Goal: Task Accomplishment & Management: Manage account settings

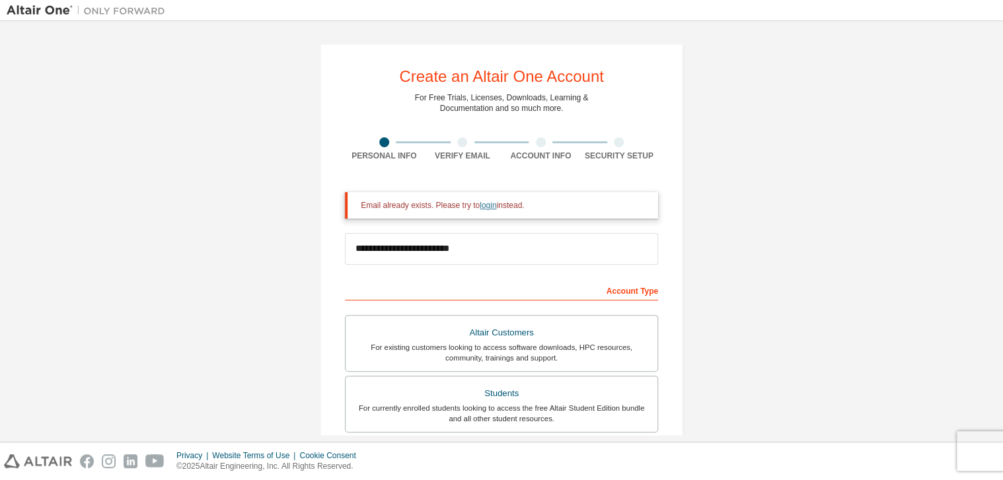
click at [482, 210] on link "login" at bounding box center [488, 205] width 17 height 9
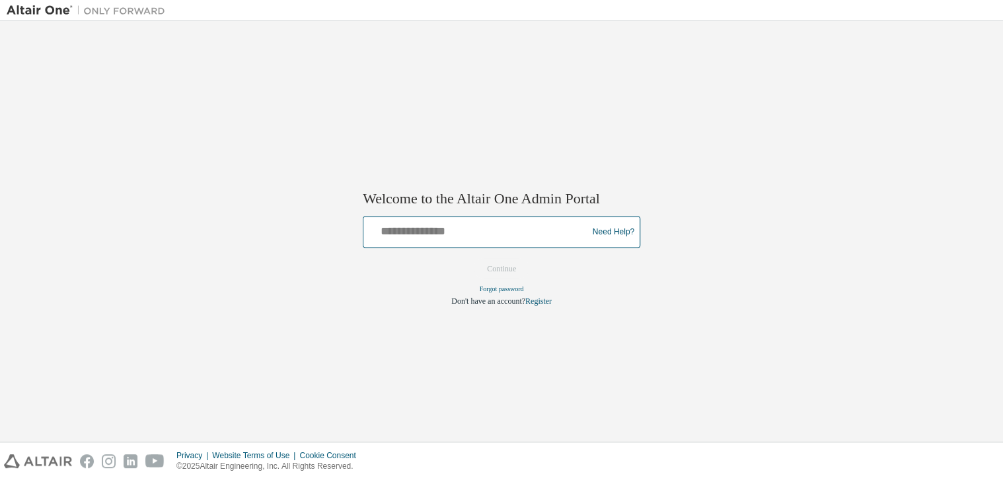
click at [479, 231] on input "text" at bounding box center [477, 228] width 217 height 19
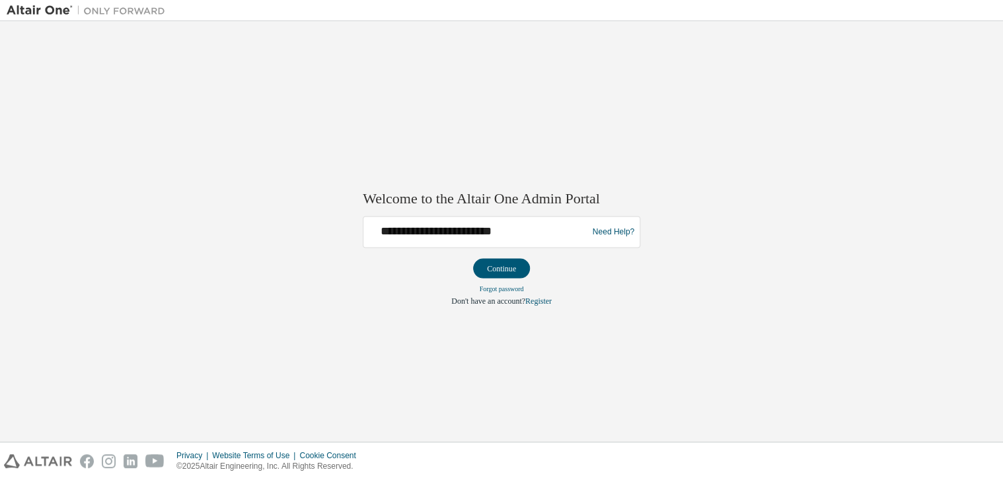
click at [447, 243] on div "**********" at bounding box center [477, 231] width 217 height 25
click at [449, 230] on input "**********" at bounding box center [477, 228] width 217 height 19
type input "**********"
click at [500, 264] on button "Continue" at bounding box center [501, 268] width 57 height 20
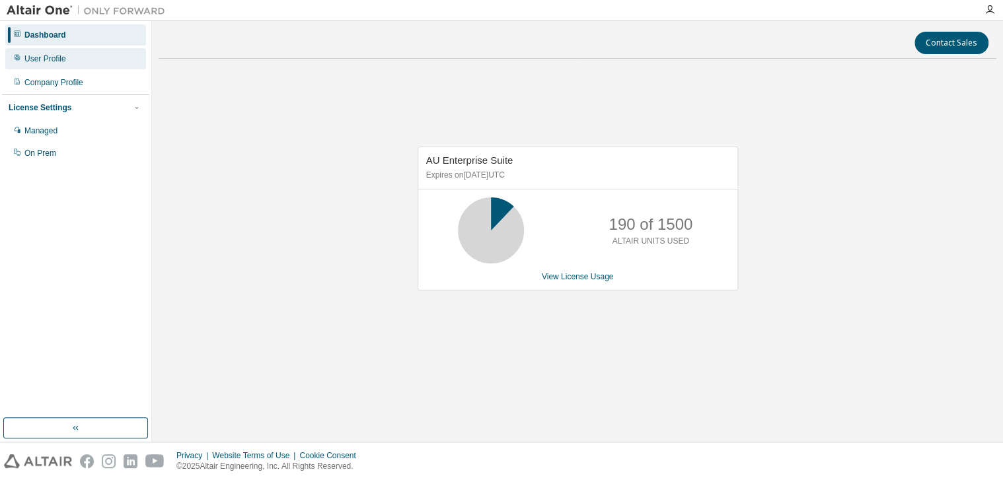
click at [42, 63] on div "User Profile" at bounding box center [45, 59] width 42 height 11
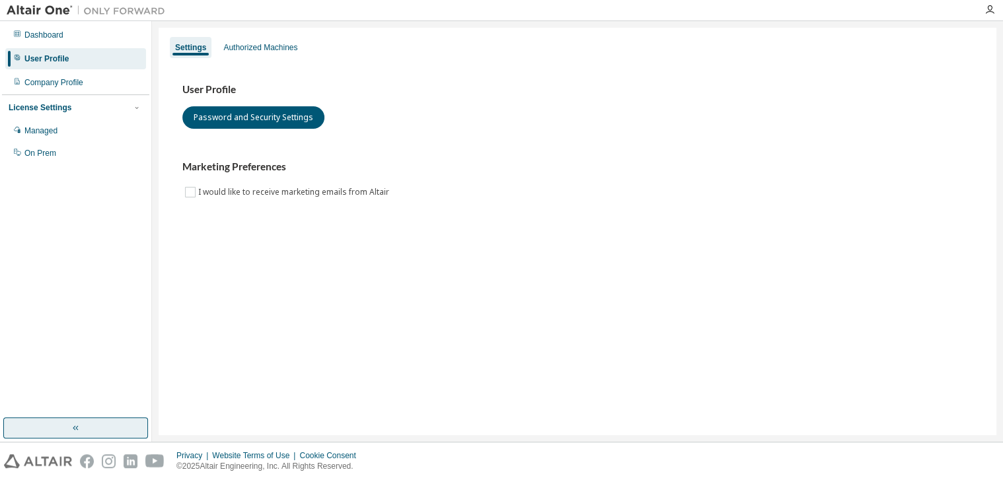
click at [87, 424] on button "button" at bounding box center [75, 428] width 145 height 21
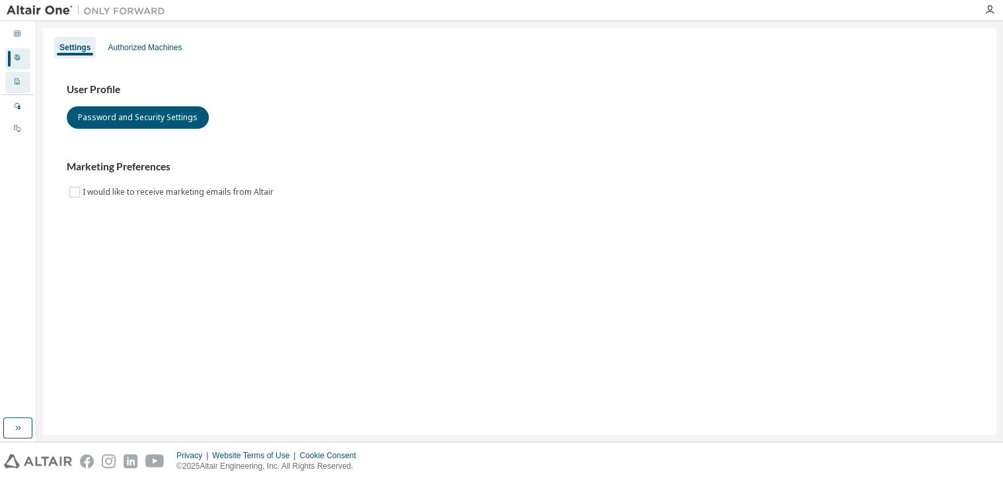
click at [10, 79] on div "Company Profile" at bounding box center [17, 82] width 25 height 21
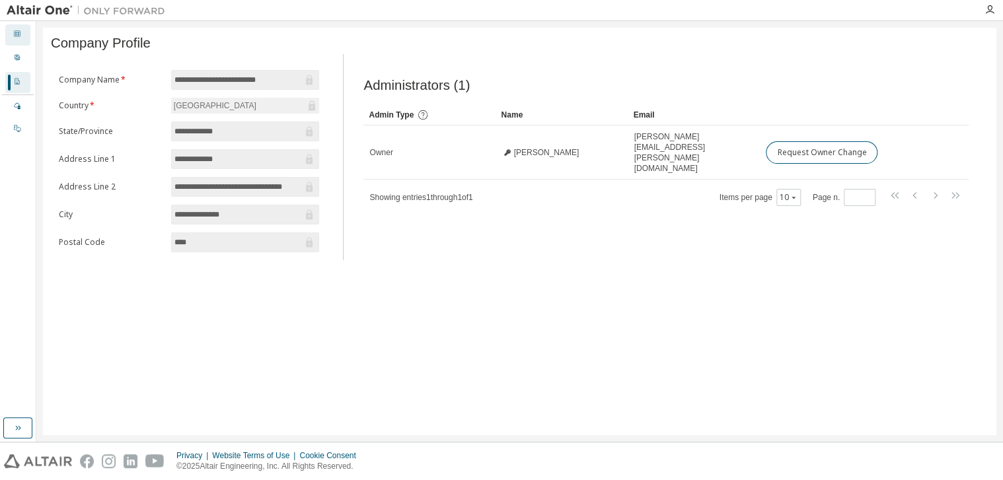
click at [17, 34] on icon at bounding box center [17, 34] width 8 height 8
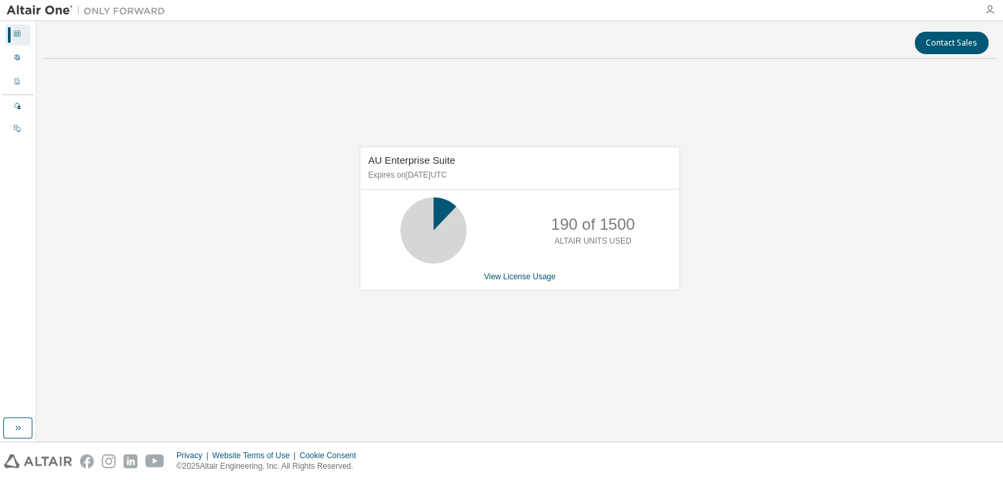
click at [991, 8] on icon "button" at bounding box center [990, 10] width 11 height 11
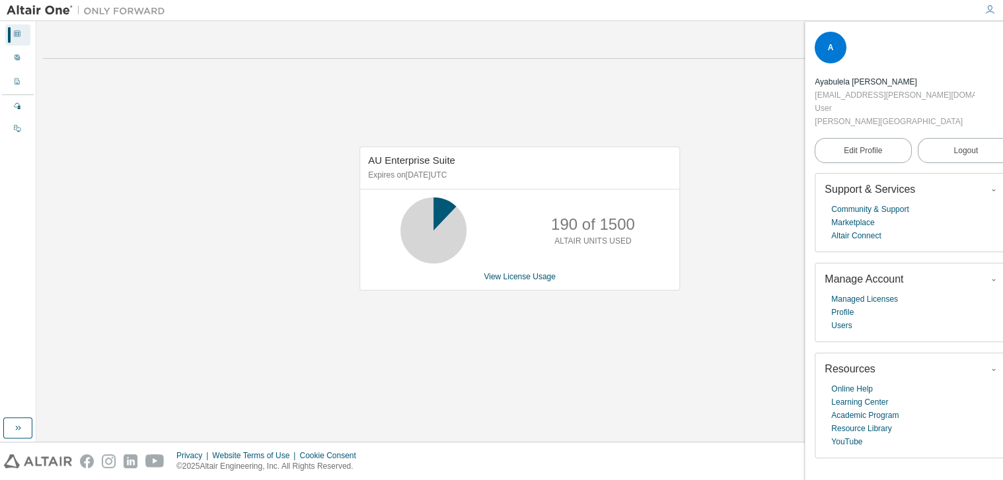
click at [719, 81] on div "AU Enterprise Suite Expires on January 1, 2026 UTC 190 of 1500 ALTAIR UNITS USE…" at bounding box center [520, 225] width 954 height 313
click at [16, 111] on div at bounding box center [17, 107] width 8 height 11
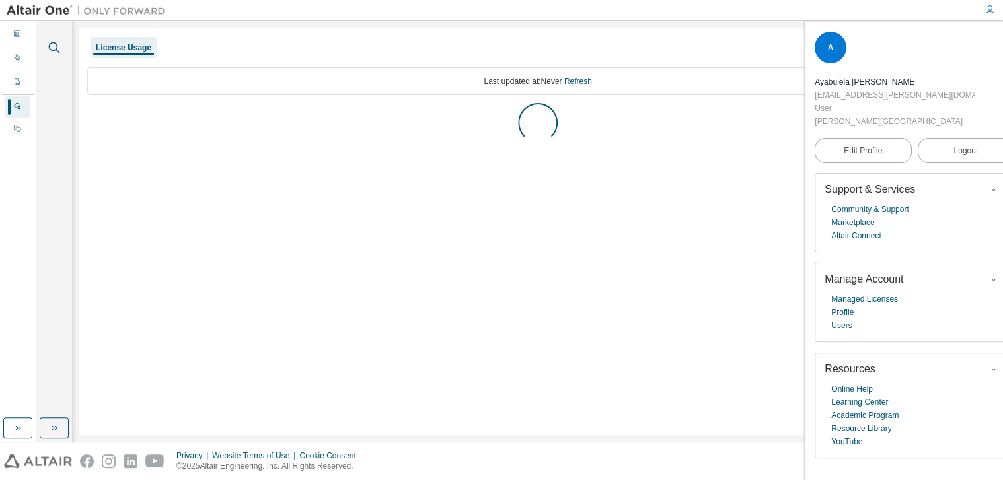
click at [49, 42] on icon "button" at bounding box center [54, 48] width 16 height 16
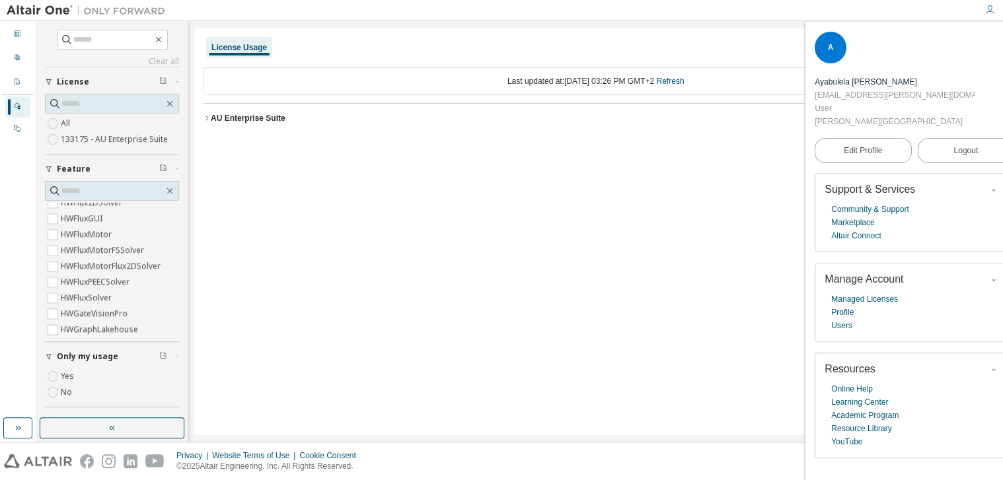
scroll to position [1330, 0]
click at [85, 38] on input "text" at bounding box center [112, 39] width 79 height 13
type input "****"
click at [11, 35] on div "Dashboard" at bounding box center [17, 34] width 25 height 21
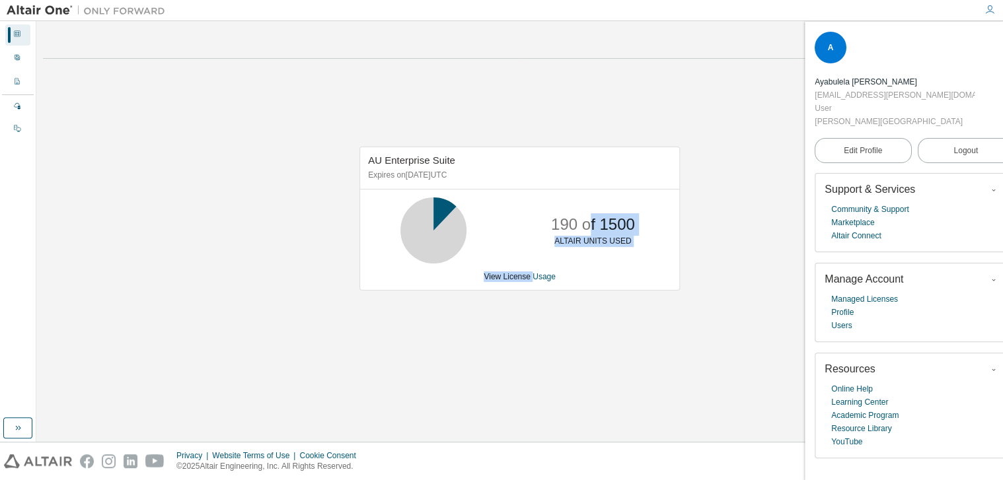
drag, startPoint x: 589, startPoint y: 229, endPoint x: 531, endPoint y: 336, distance: 121.5
click at [531, 336] on div "AU Enterprise Suite Expires on January 1, 2026 UTC 190 of 1500 ALTAIR UNITS USE…" at bounding box center [520, 225] width 954 height 313
click at [262, 211] on div "AU Enterprise Suite Expires on January 1, 2026 UTC 190 of 1500 ALTAIR UNITS USE…" at bounding box center [520, 225] width 954 height 313
click at [855, 144] on span "Edit Profile" at bounding box center [863, 150] width 38 height 13
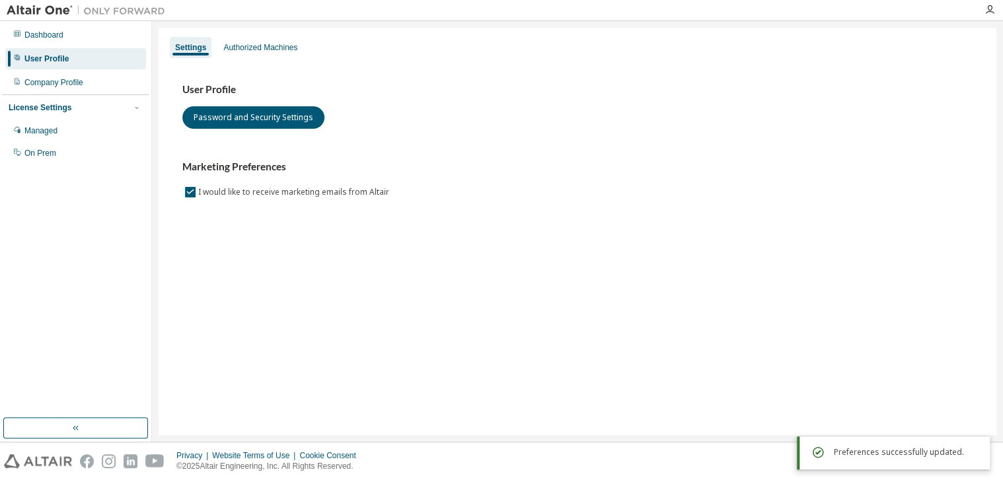
click at [254, 36] on div "Settings Authorized Machines" at bounding box center [578, 48] width 822 height 24
click at [254, 47] on div "Authorized Machines" at bounding box center [260, 47] width 74 height 11
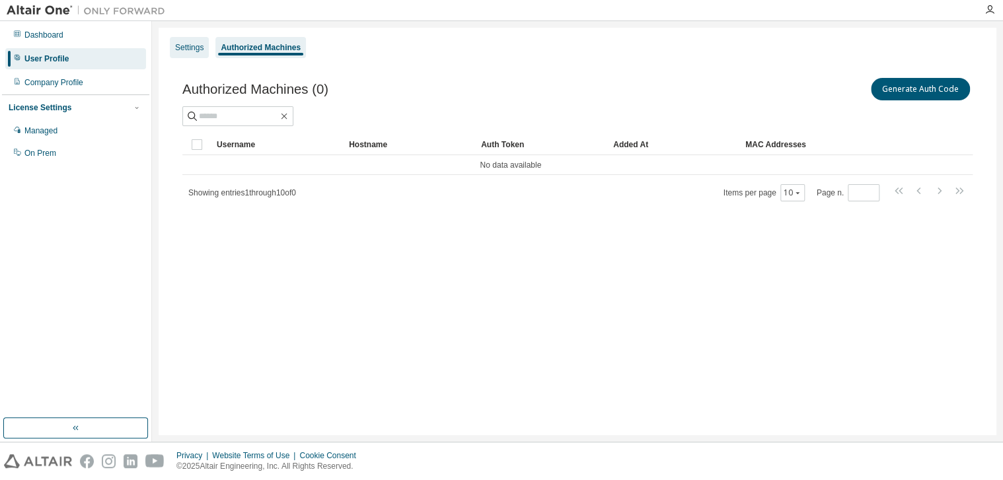
click at [186, 48] on div "Settings" at bounding box center [189, 47] width 28 height 11
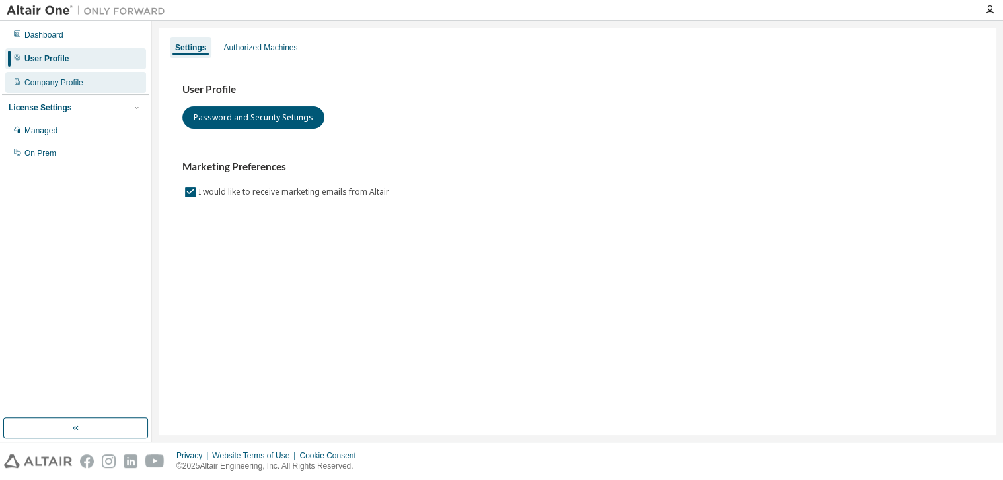
click at [100, 89] on div "Company Profile" at bounding box center [75, 82] width 141 height 21
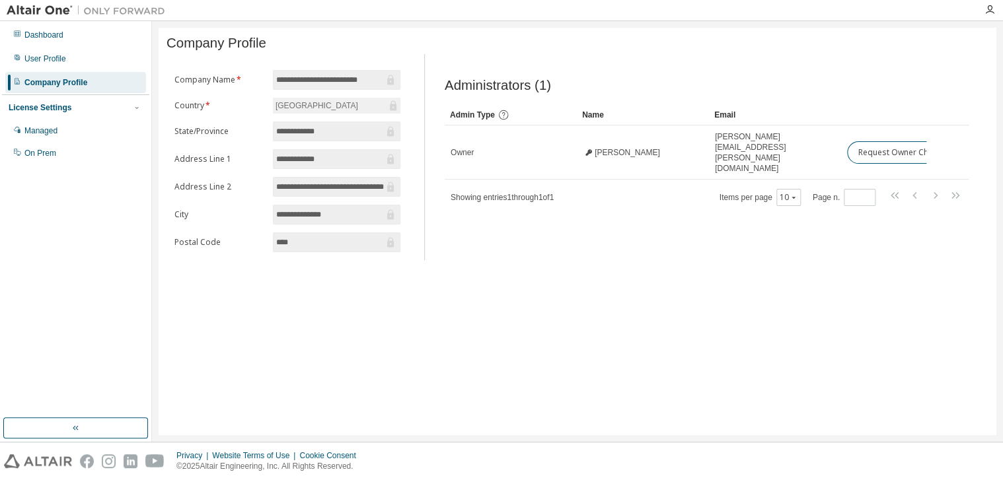
click at [54, 114] on div "License Settings Managed On Prem" at bounding box center [75, 129] width 147 height 71
click at [53, 130] on div "Managed" at bounding box center [40, 131] width 33 height 11
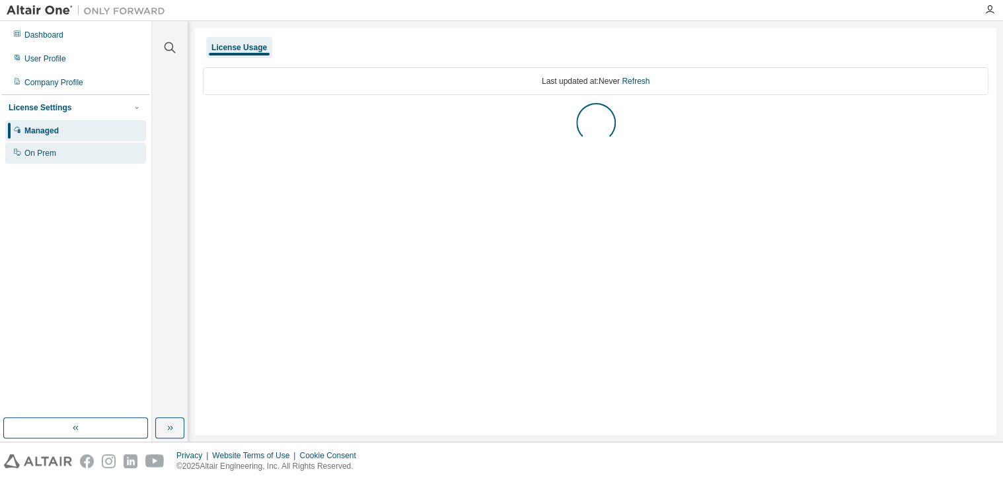
click at [50, 153] on div "On Prem" at bounding box center [40, 153] width 32 height 11
